Goal: Information Seeking & Learning: Learn about a topic

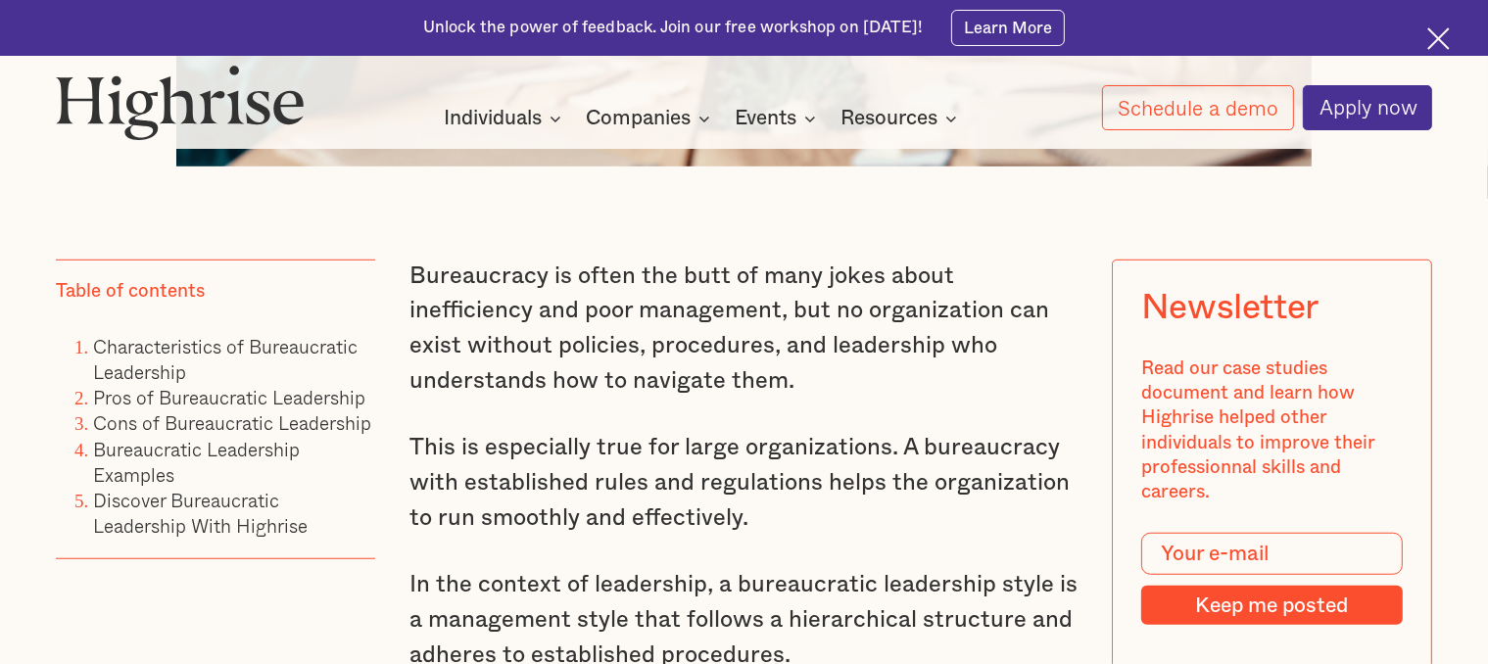
scroll to position [1338, 0]
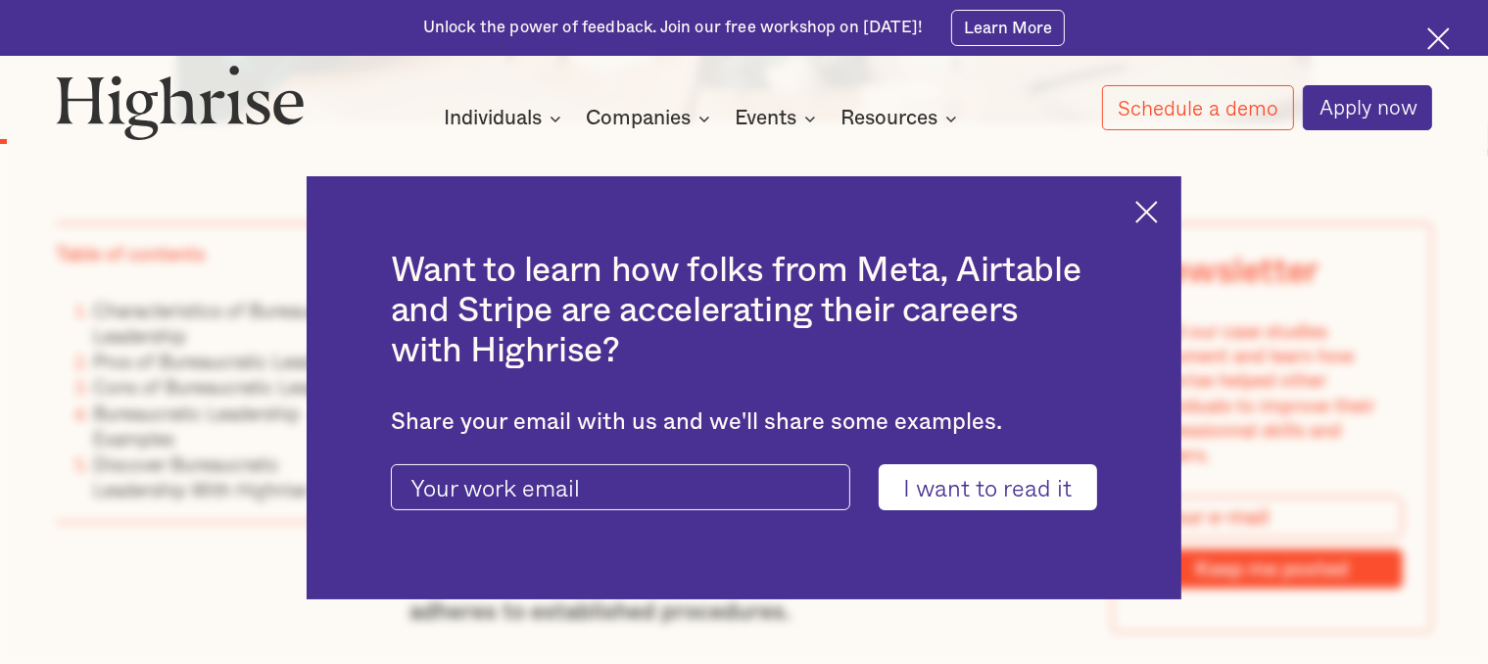
click at [1175, 201] on div "Want to learn how folks from Meta, Airtable and Stripe are accelerating their c…" at bounding box center [744, 388] width 874 height 424
click at [1157, 211] on img at bounding box center [1146, 212] width 23 height 23
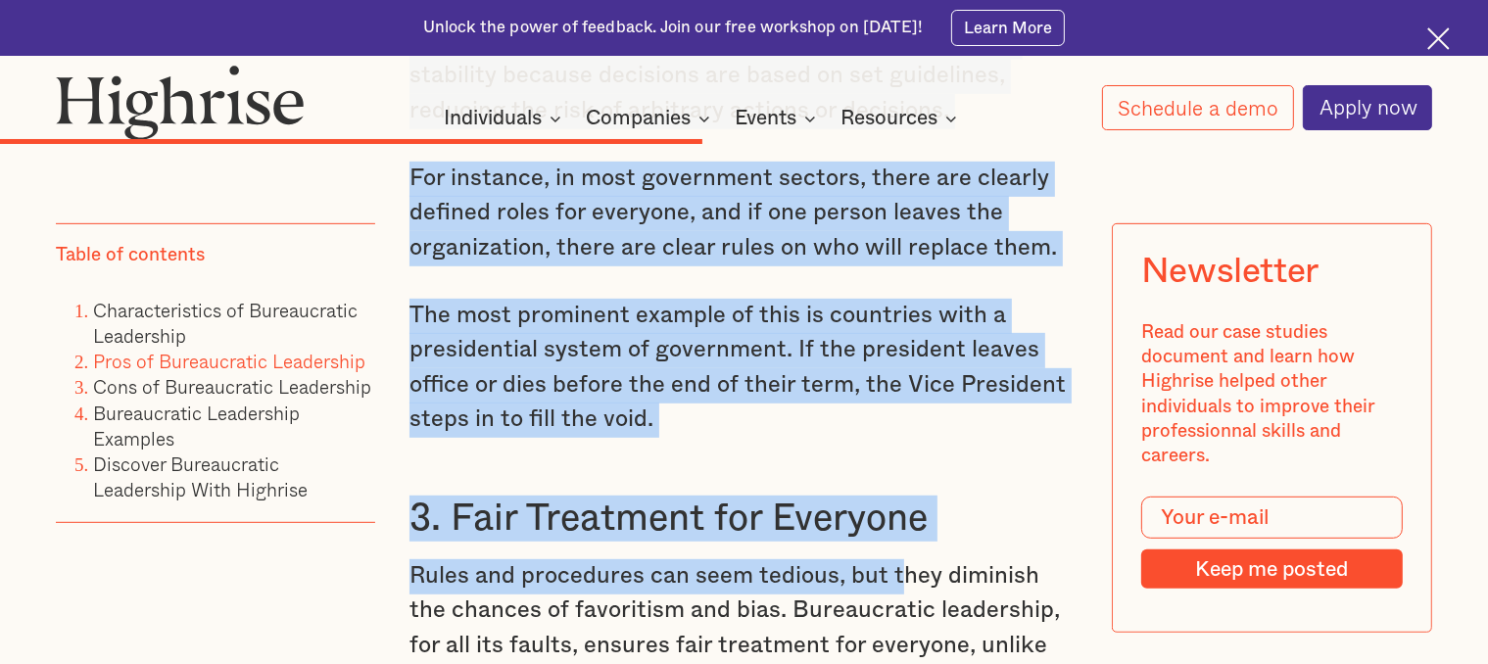
scroll to position [8358, 0]
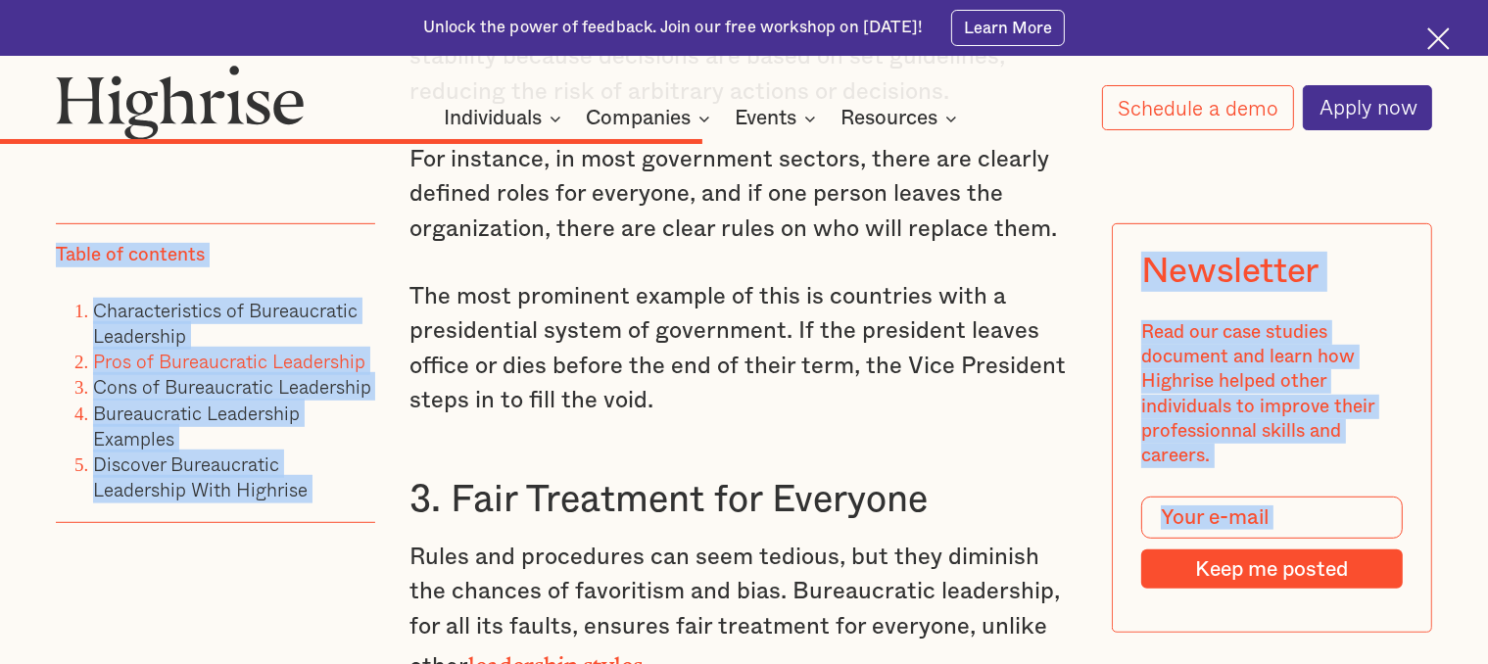
drag, startPoint x: 453, startPoint y: 612, endPoint x: 900, endPoint y: 146, distance: 645.6
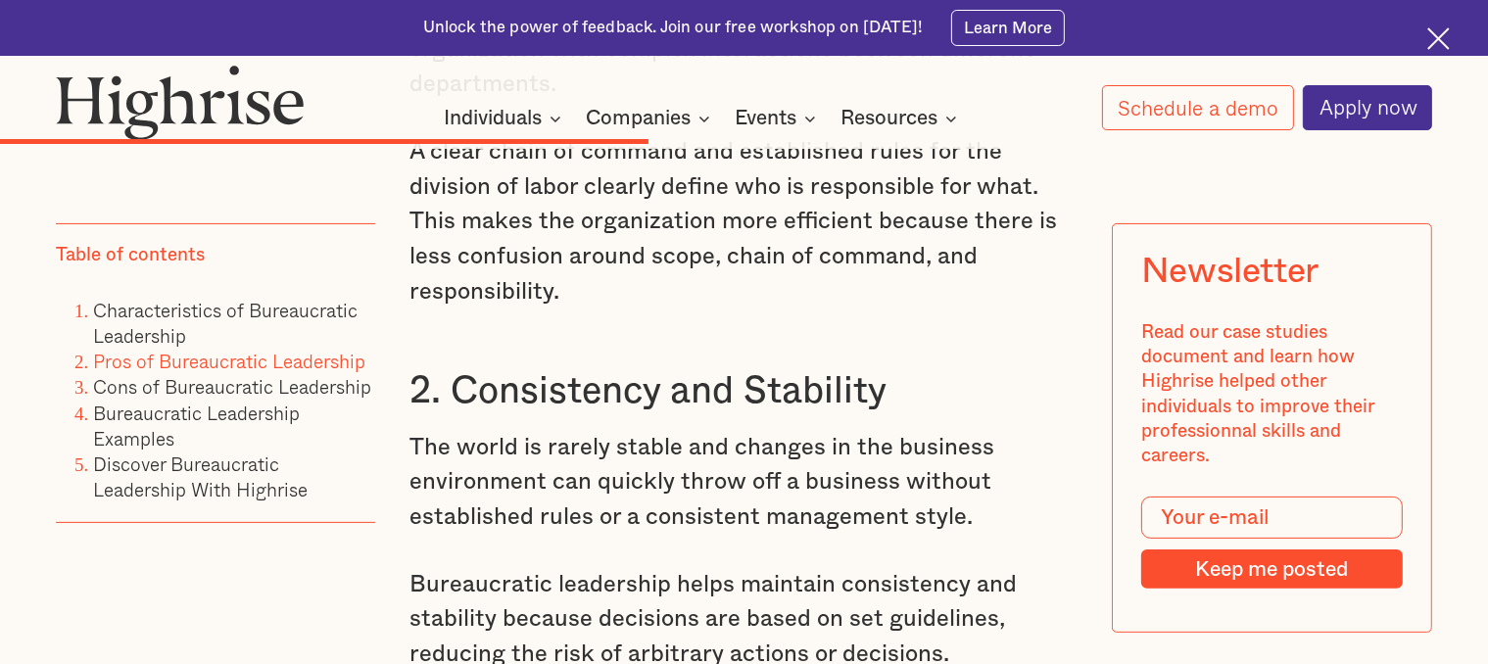
scroll to position [7773, 0]
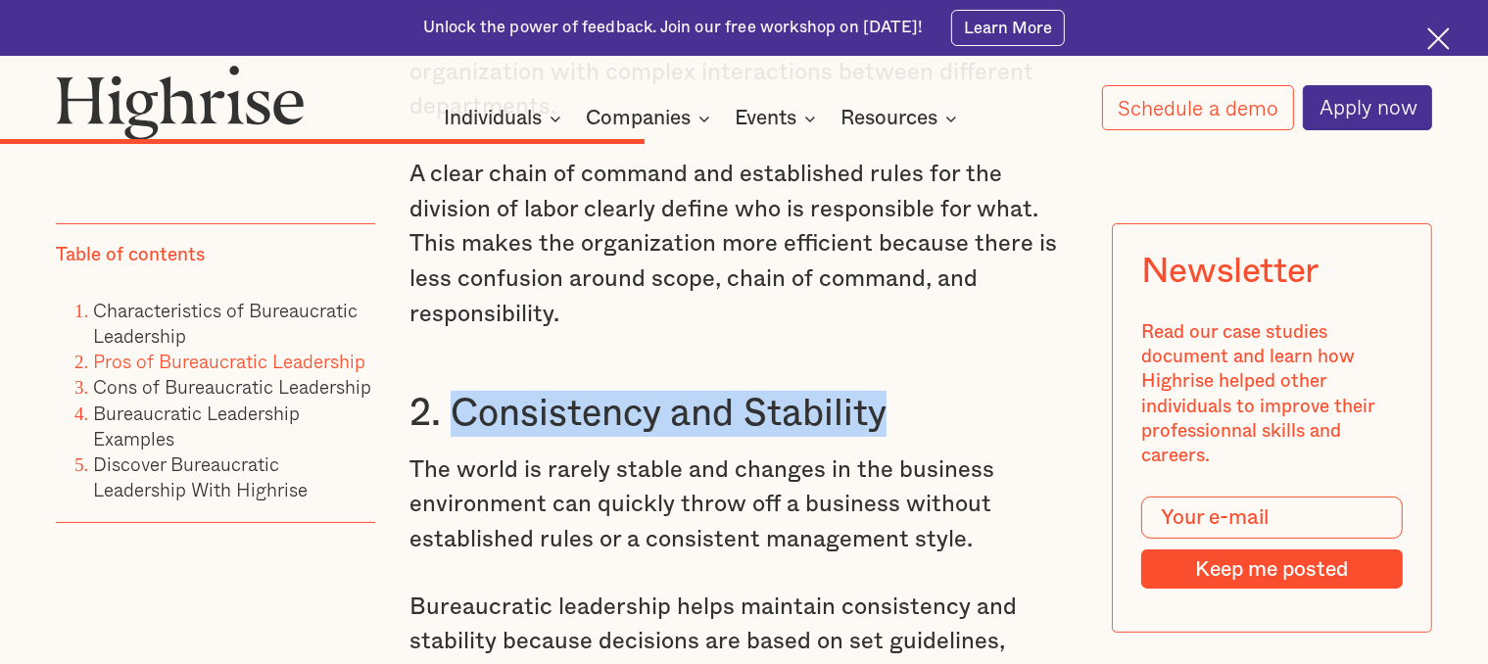
drag, startPoint x: 886, startPoint y: 491, endPoint x: 458, endPoint y: 484, distance: 428.1
click at [458, 437] on h3 "2. Consistency and Stability" at bounding box center [743, 414] width 668 height 46
copy h3 "Consistency and Stability"
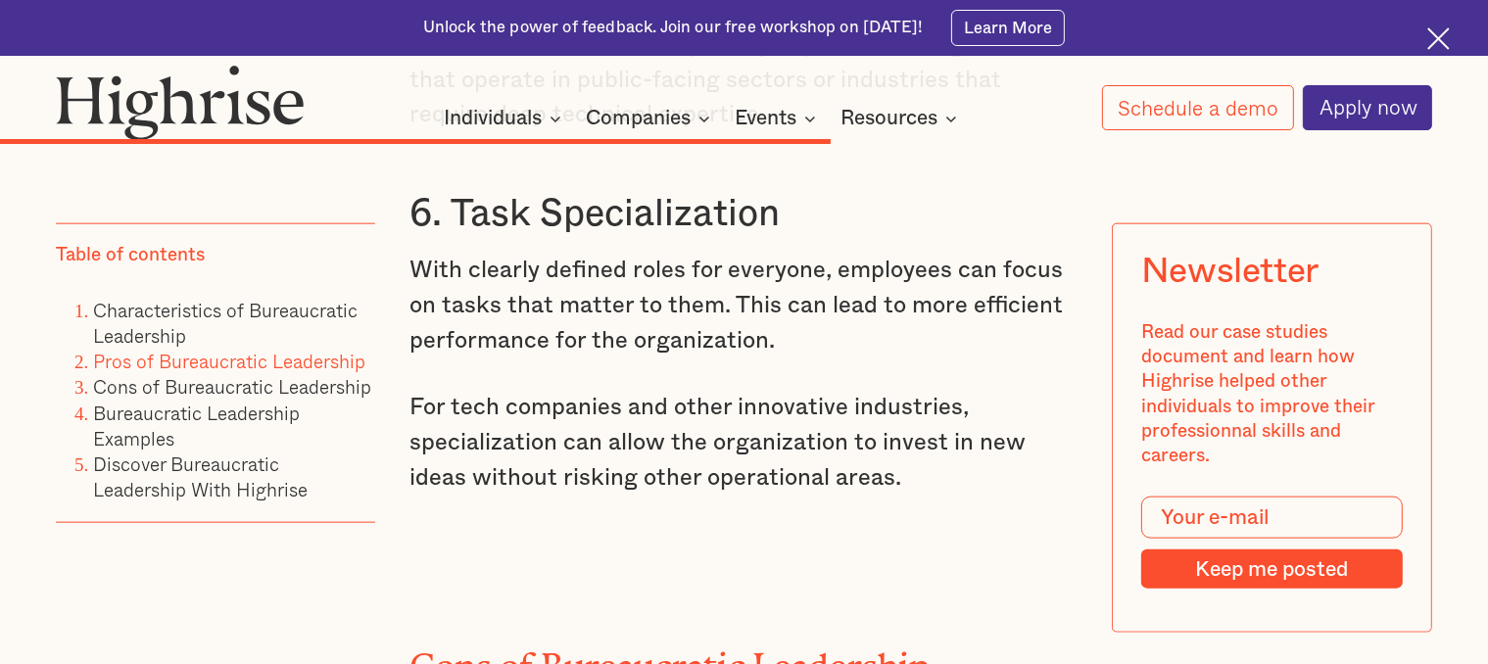
scroll to position [9660, 0]
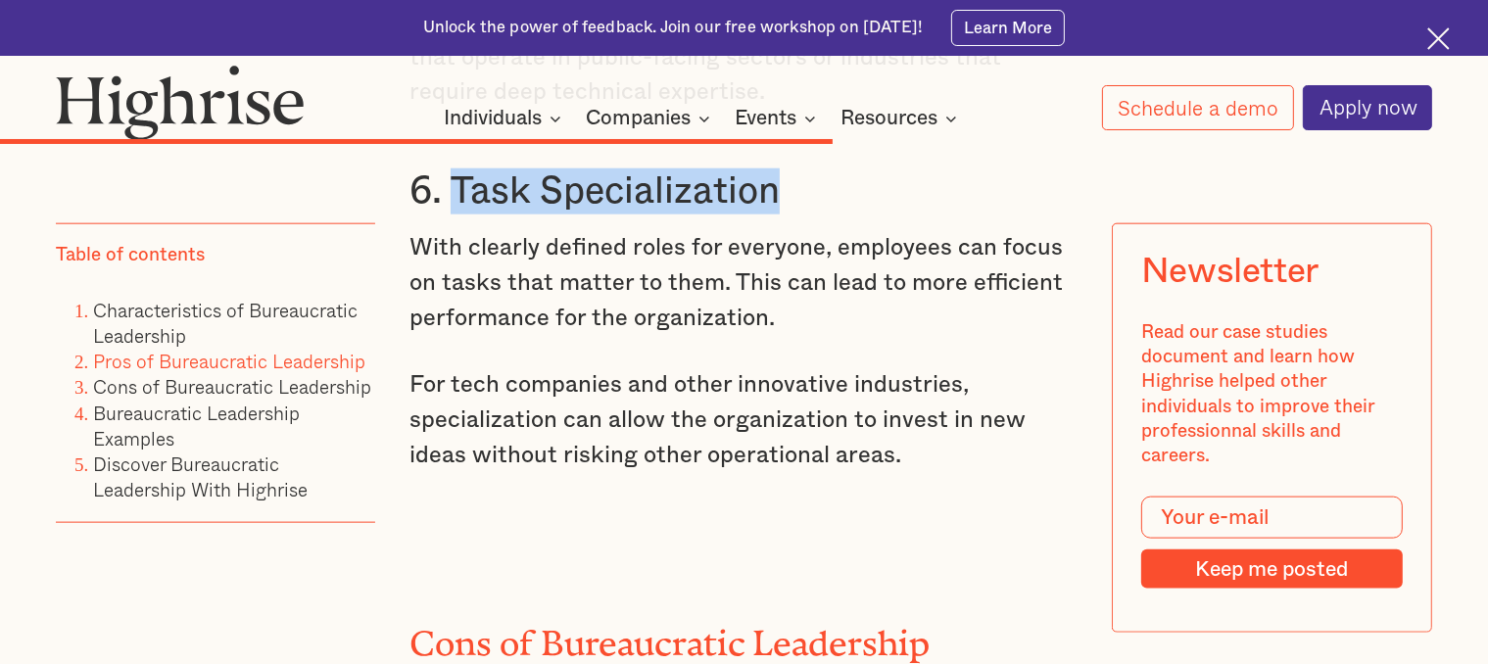
drag, startPoint x: 772, startPoint y: 266, endPoint x: 454, endPoint y: 263, distance: 317.4
click at [454, 214] on h3 "6. Task Specialization" at bounding box center [743, 191] width 668 height 46
copy h3 "Task Specialization"
